Goal: Information Seeking & Learning: Learn about a topic

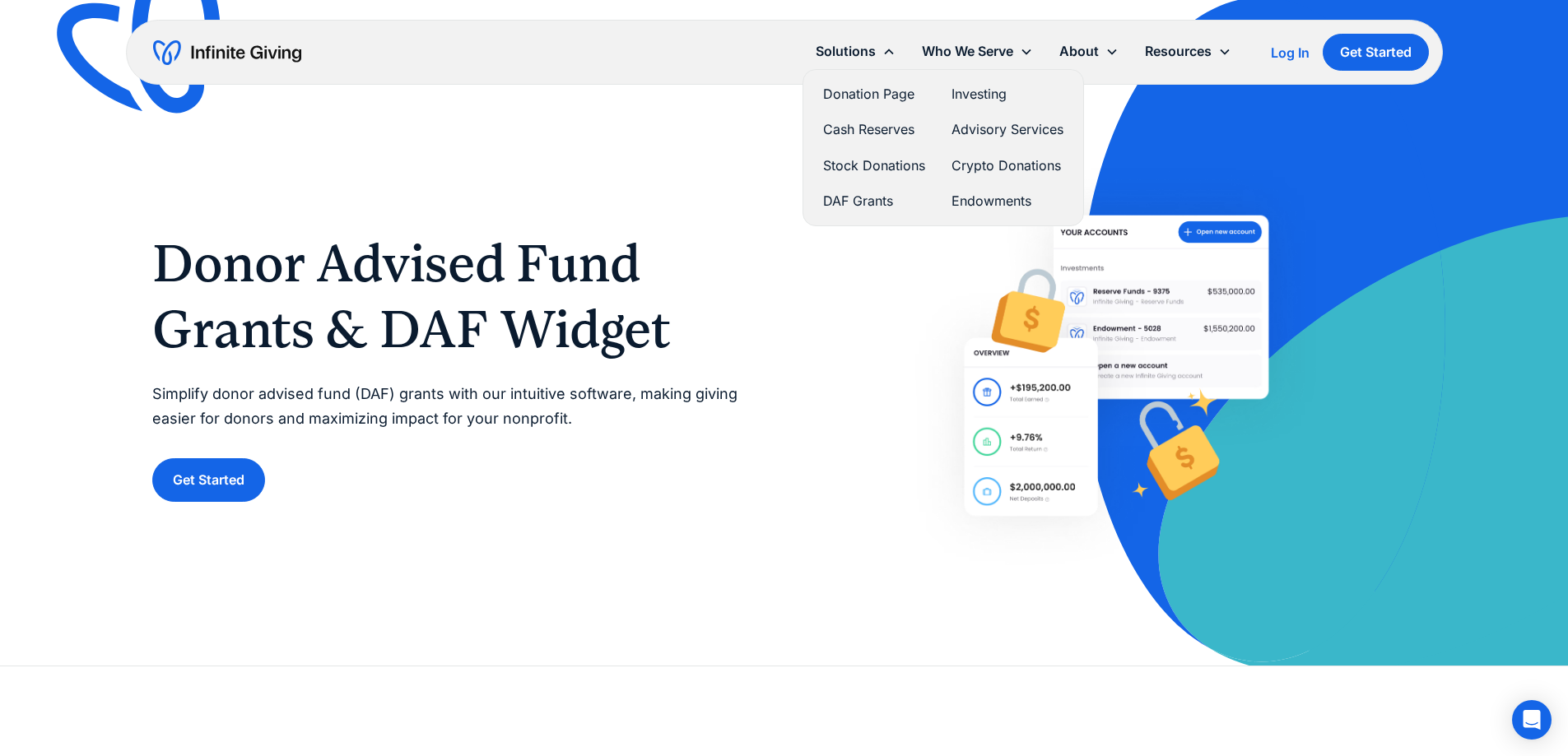
click at [823, 212] on link "DAF Grants" at bounding box center [874, 201] width 102 height 22
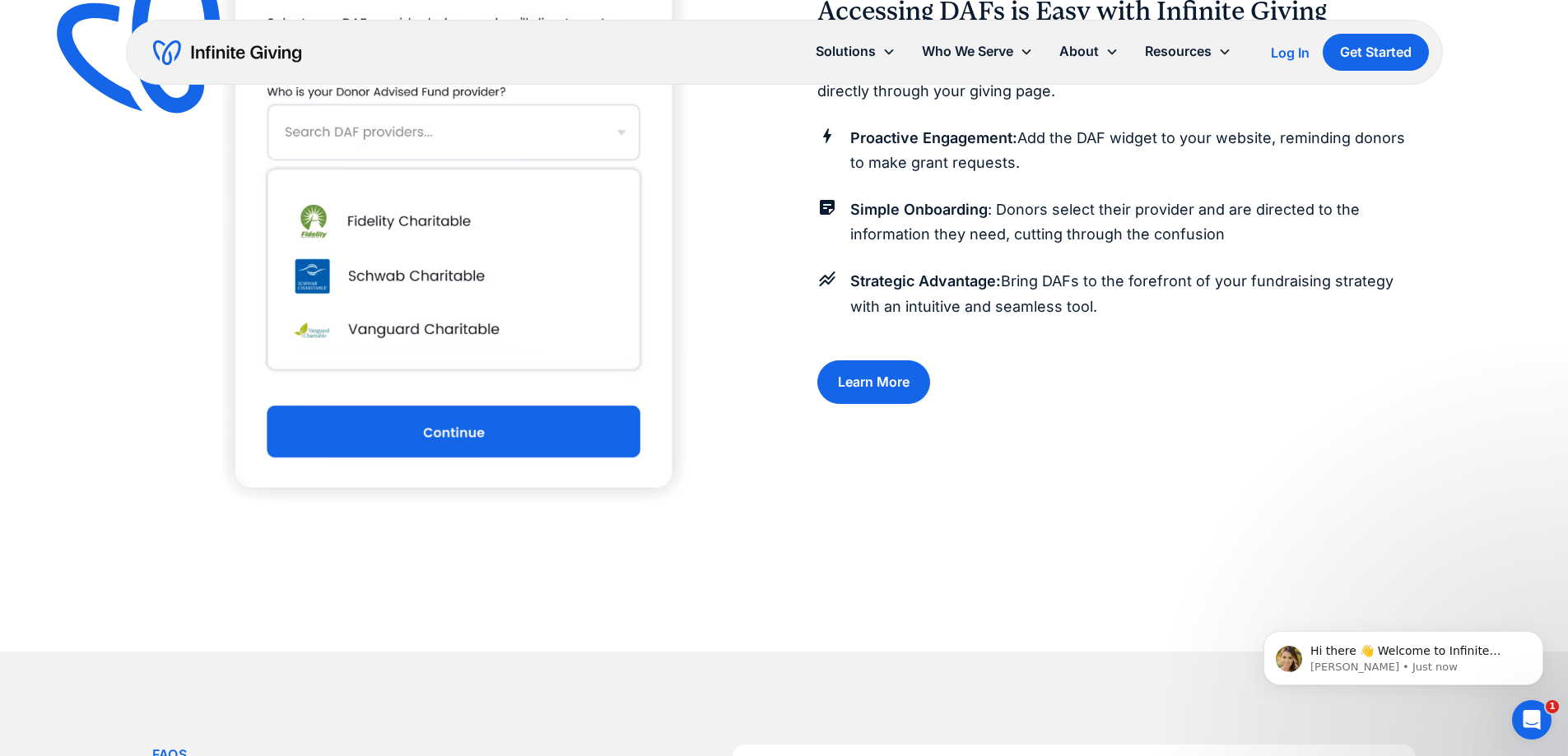
scroll to position [1975, 0]
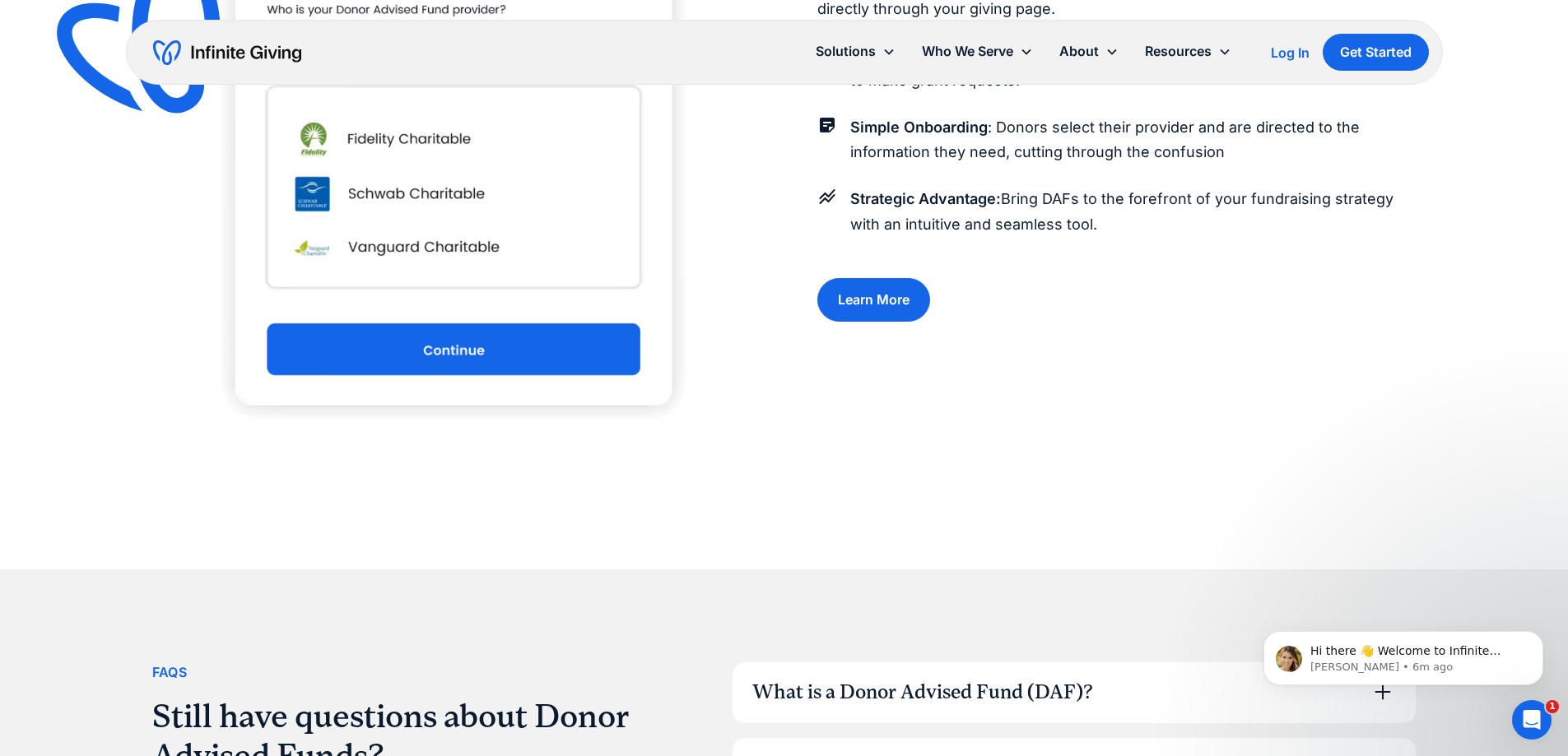
click at [628, 434] on img at bounding box center [450, 117] width 479 height 719
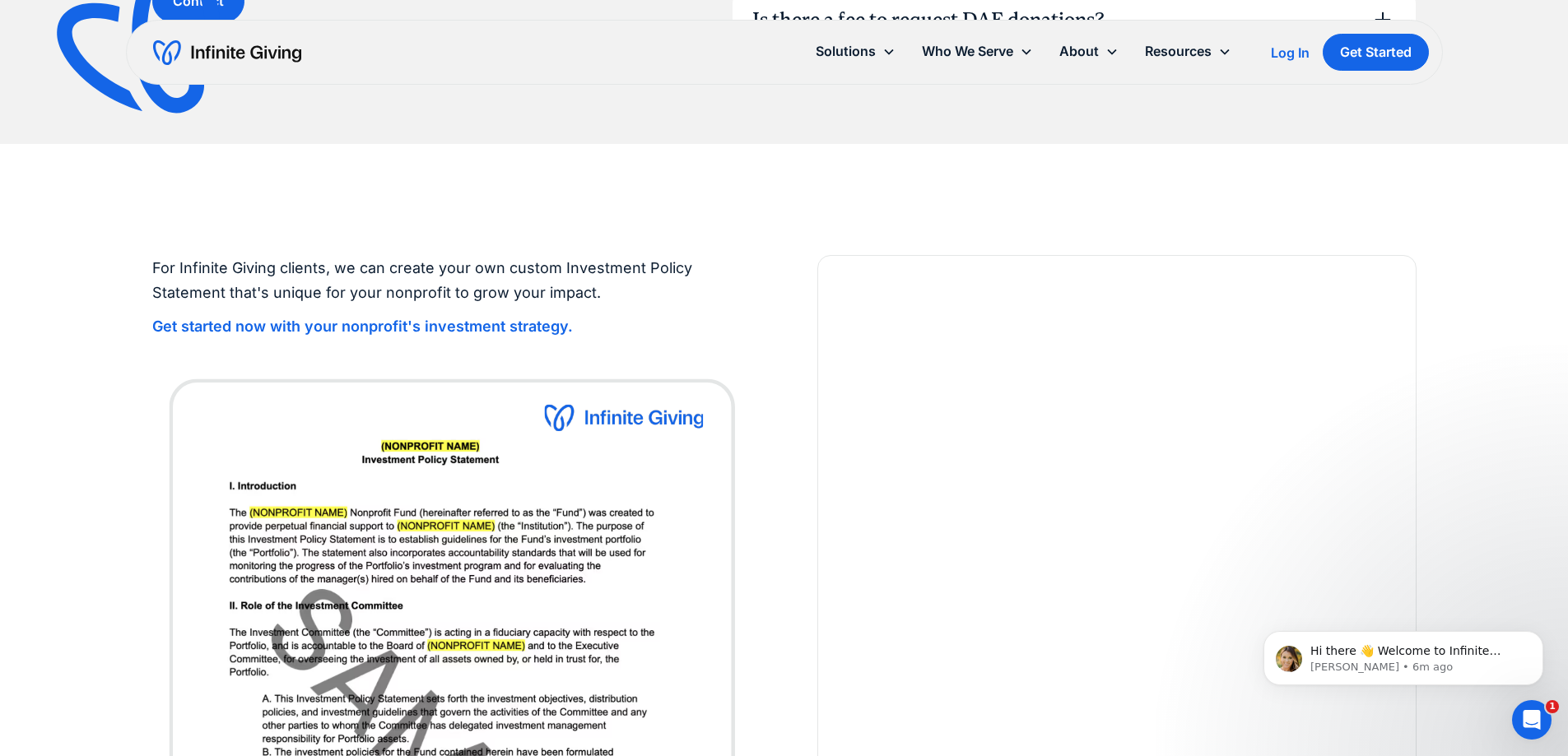
scroll to position [2879, 0]
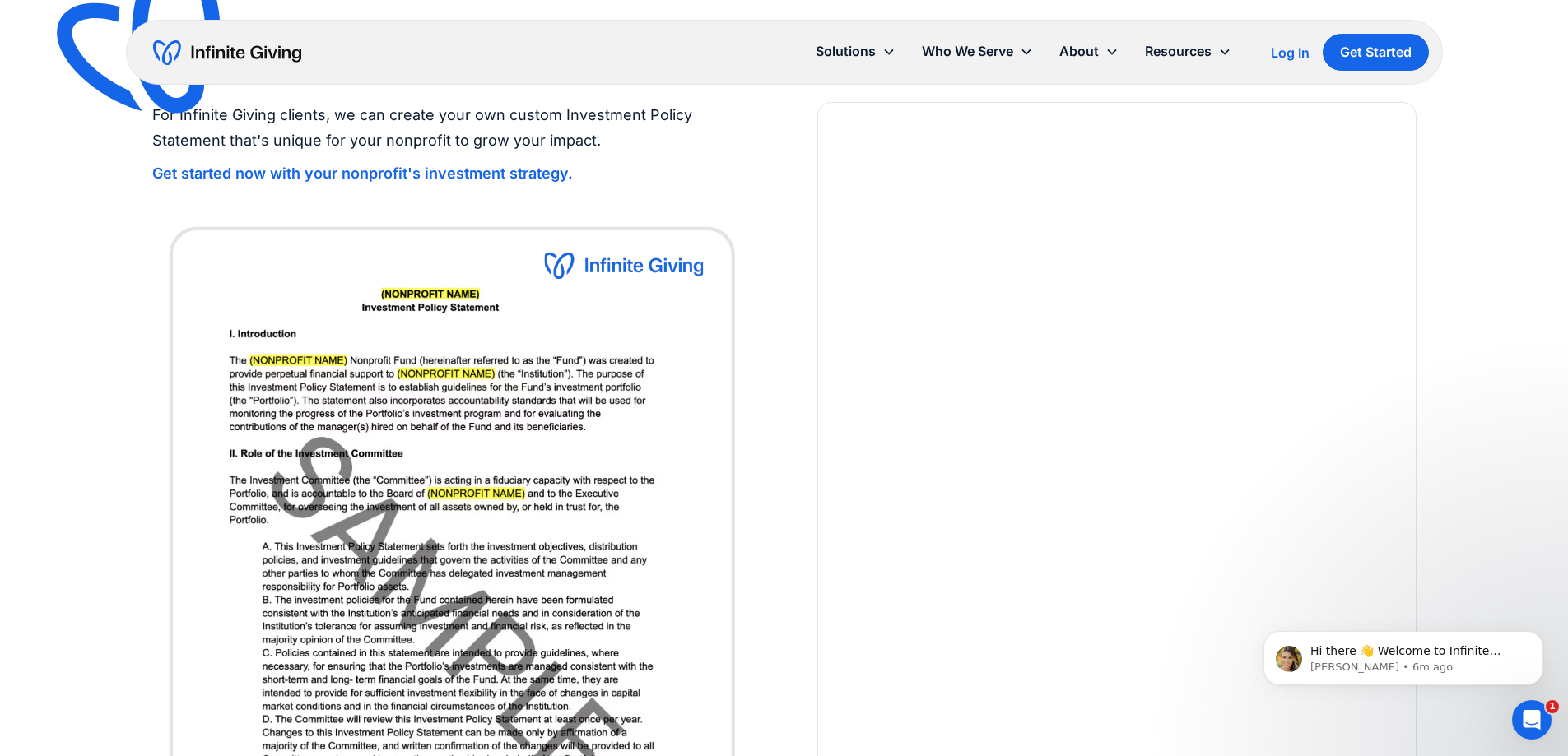
scroll to position [3209, 0]
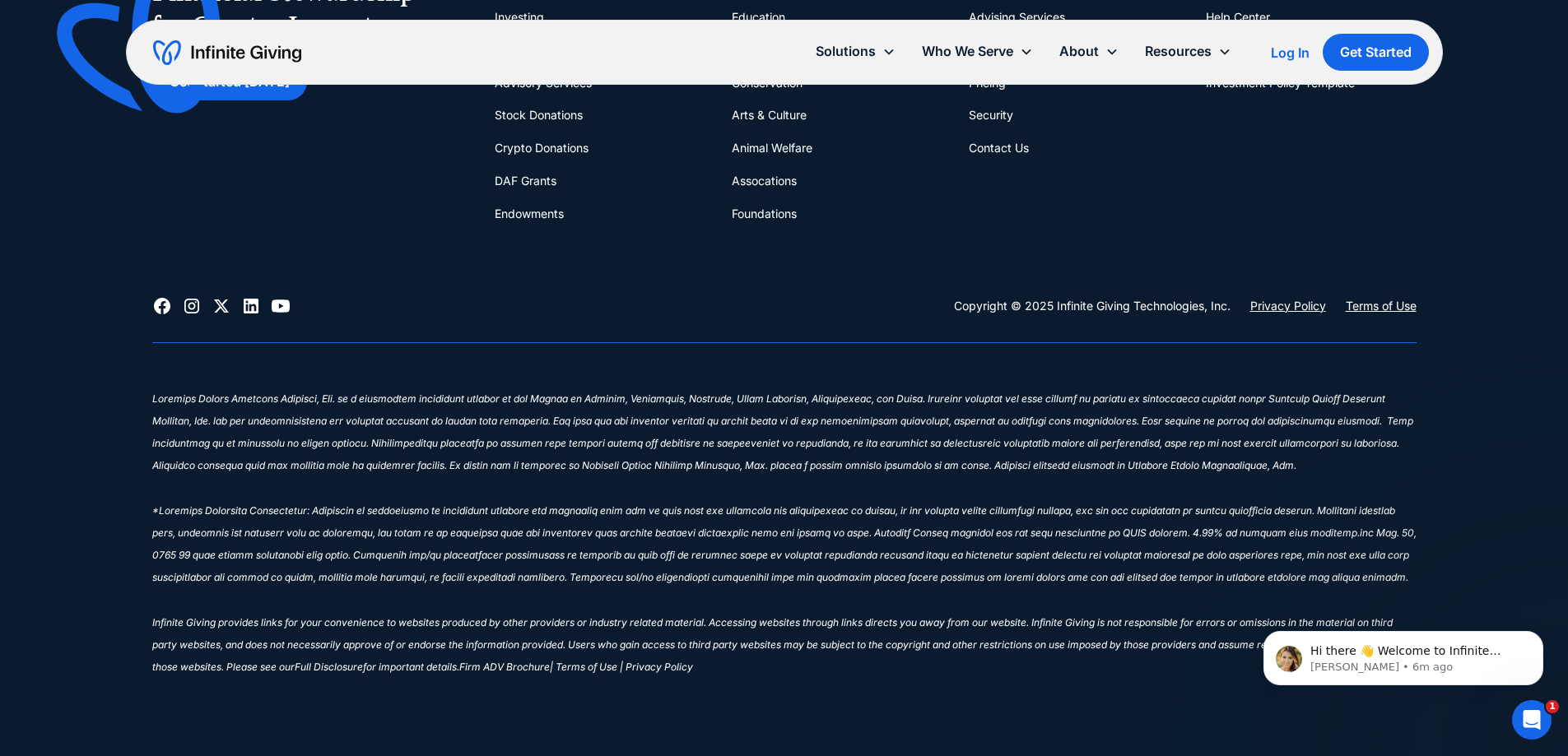
scroll to position [4607, 0]
click at [507, 197] on link "DAF Grants" at bounding box center [525, 181] width 62 height 33
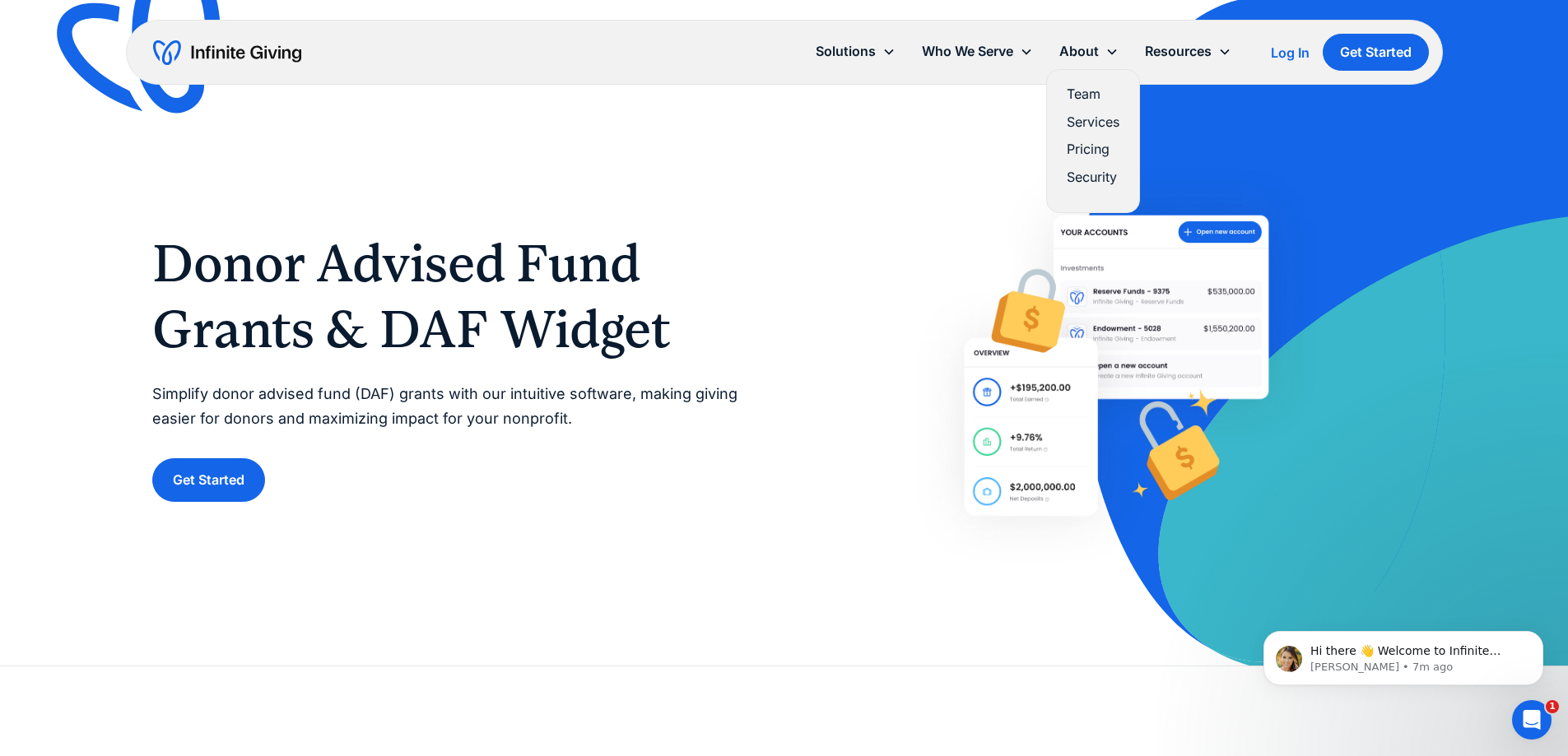
click at [1066, 160] on link "Pricing" at bounding box center [1093, 149] width 53 height 22
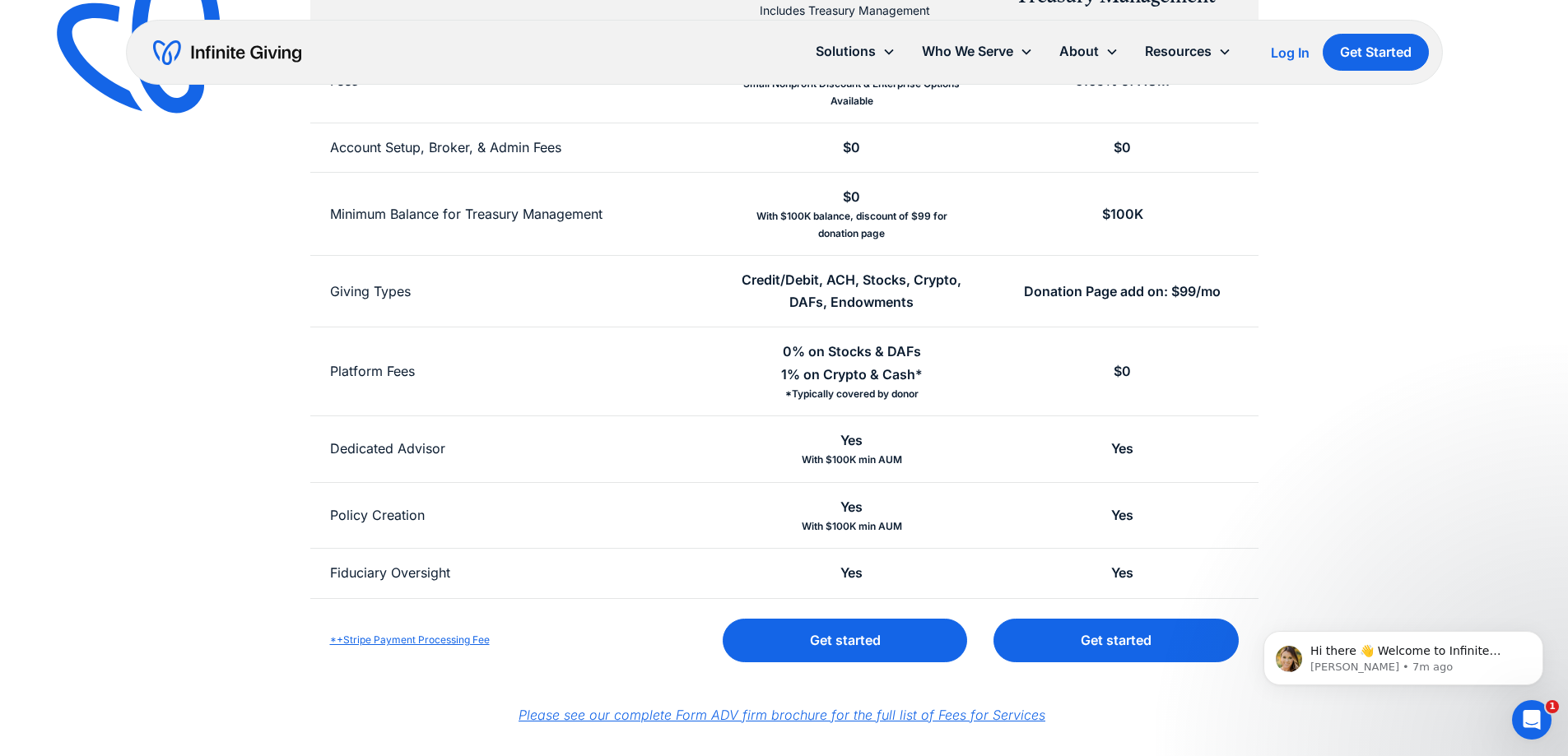
scroll to position [576, 0]
